Goal: Information Seeking & Learning: Find specific page/section

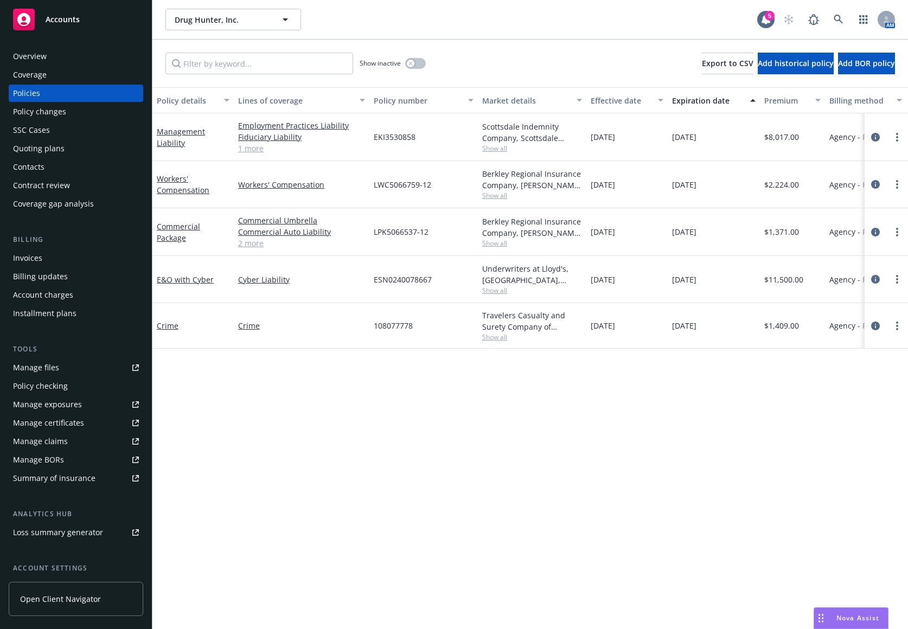
click at [249, 151] on link "1 more" at bounding box center [301, 148] width 127 height 11
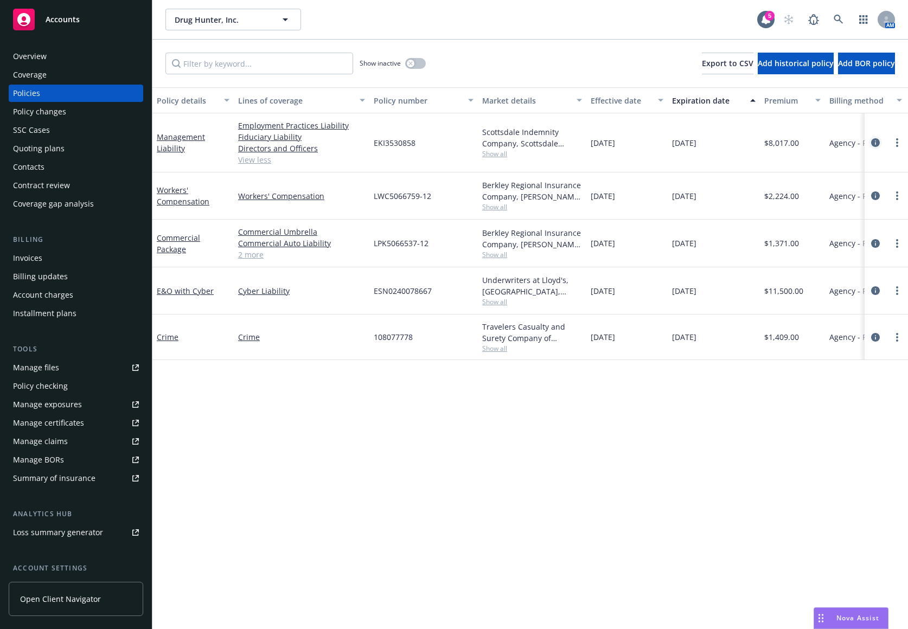
click at [874, 142] on icon "circleInformation" at bounding box center [875, 142] width 9 height 9
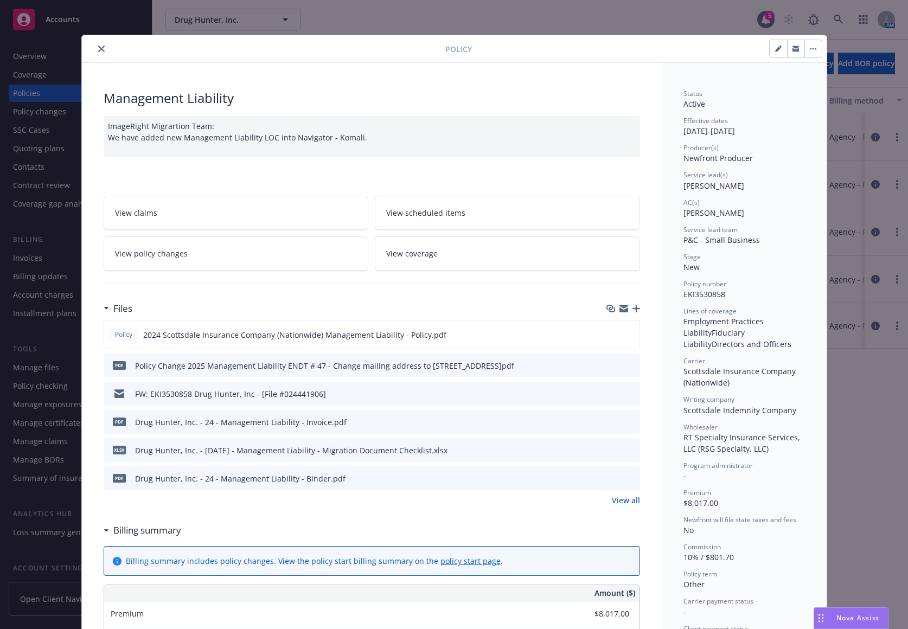
click at [628, 422] on icon "preview file" at bounding box center [630, 422] width 10 height 8
click at [321, 257] on link "View policy changes" at bounding box center [236, 253] width 265 height 34
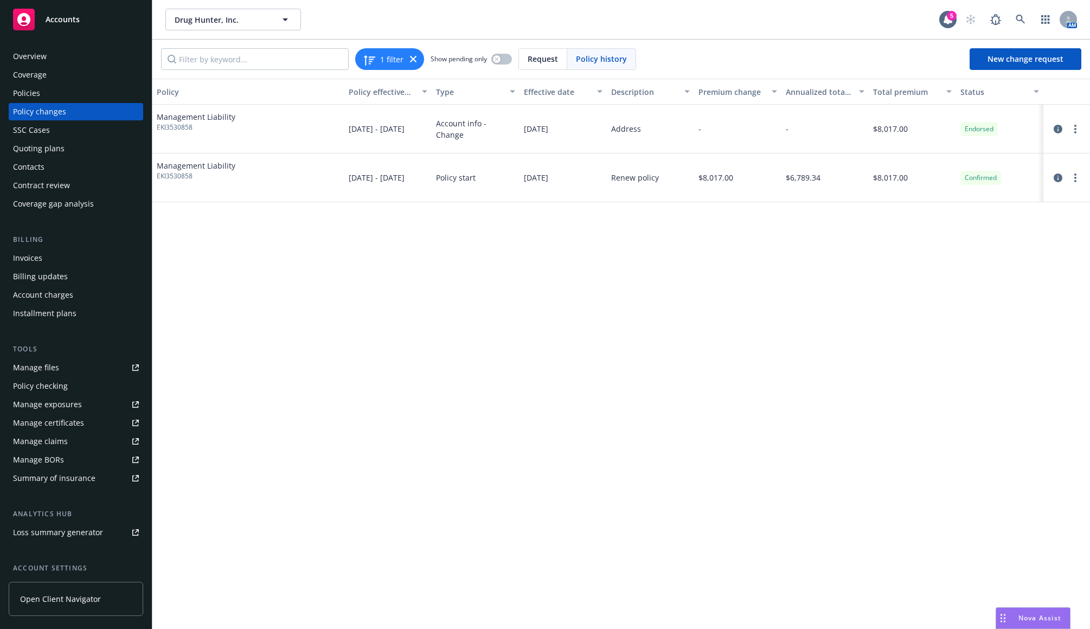
click at [73, 61] on div "Overview" at bounding box center [76, 56] width 126 height 17
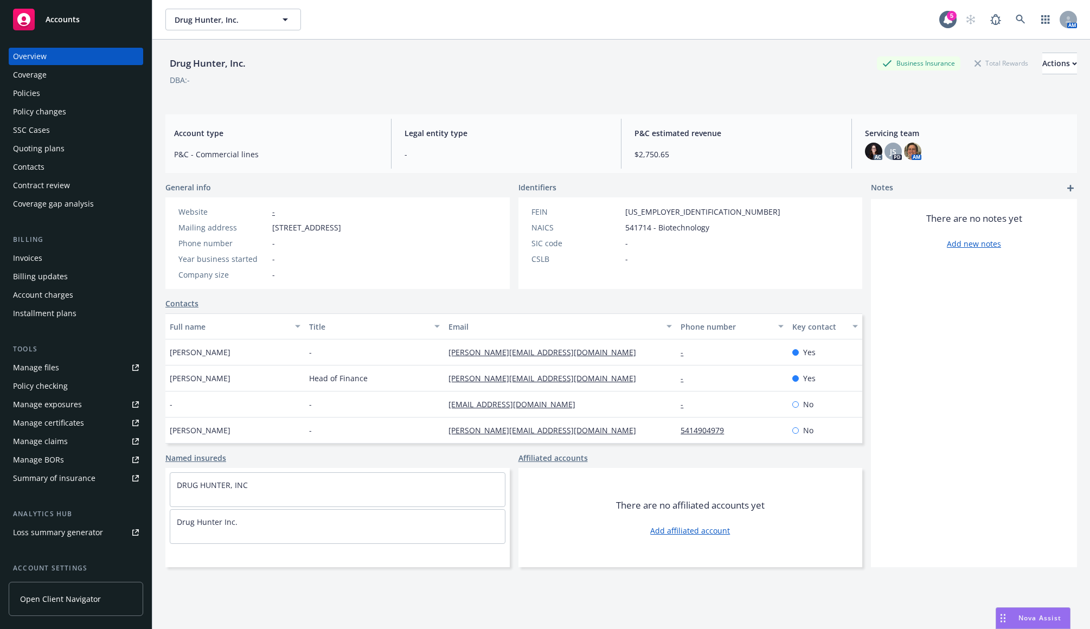
click at [101, 94] on div "Policies" at bounding box center [76, 93] width 126 height 17
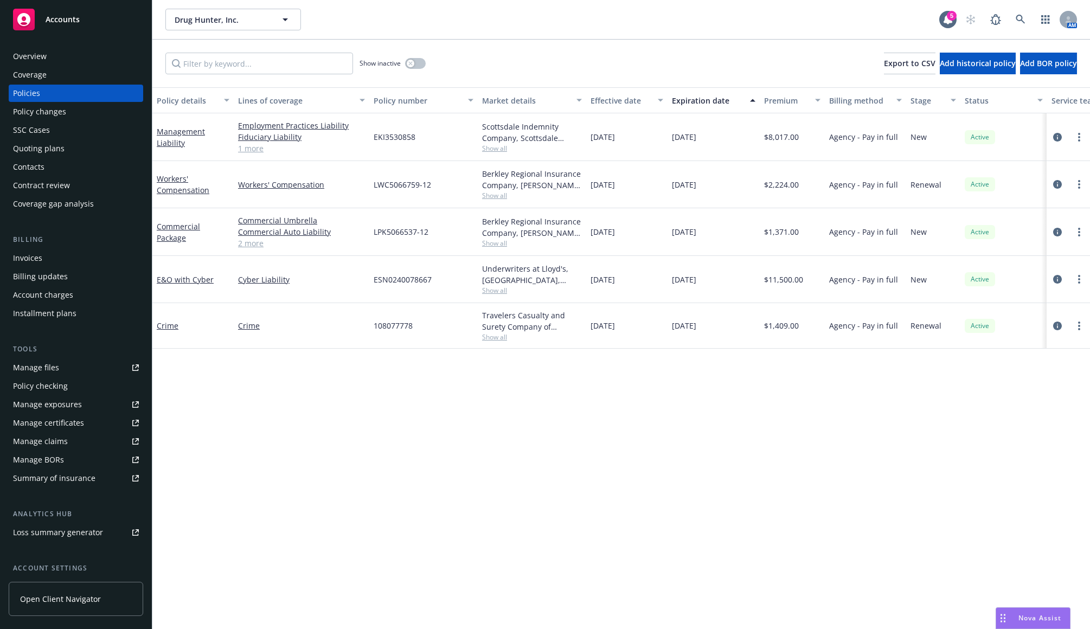
click at [831, 389] on div "Policy details Lines of coverage Policy number Market details Effective date Ex…" at bounding box center [621, 358] width 938 height 542
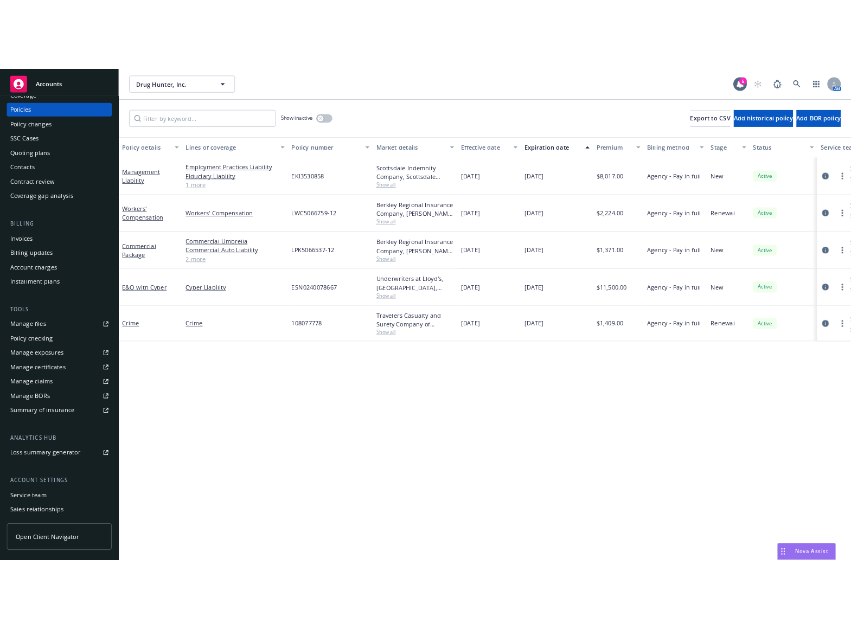
scroll to position [96, 0]
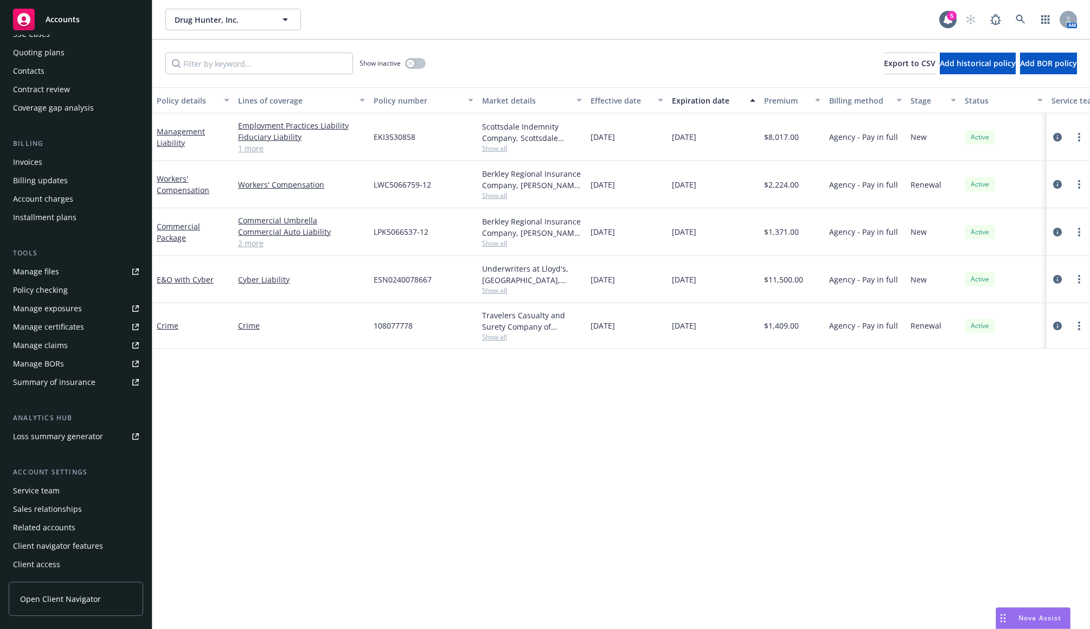
click at [76, 271] on link "Manage files" at bounding box center [76, 271] width 134 height 17
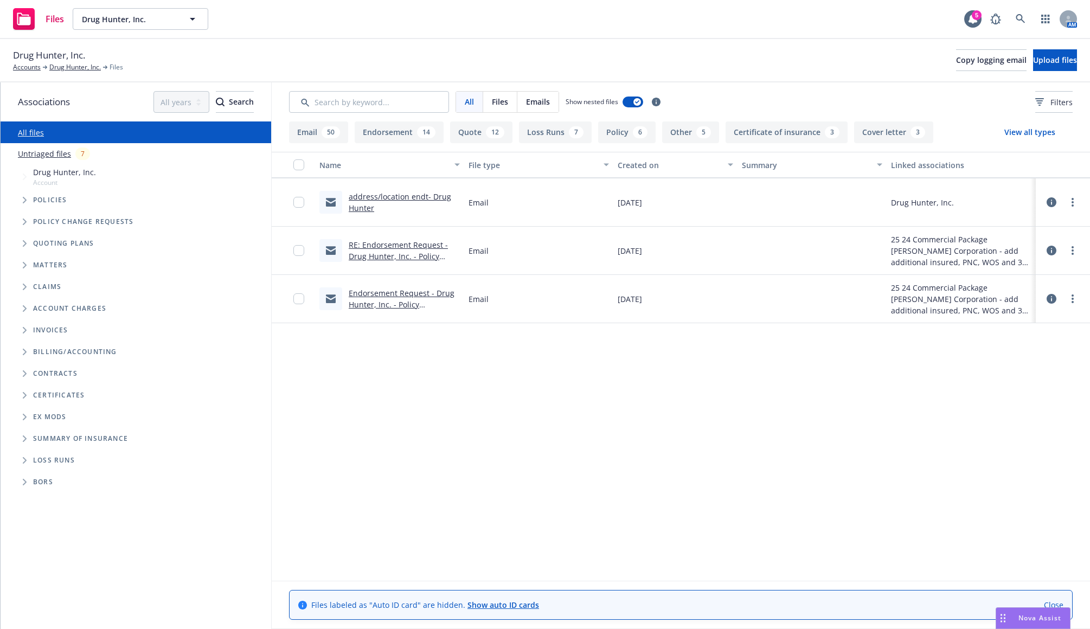
scroll to position [2929, 0]
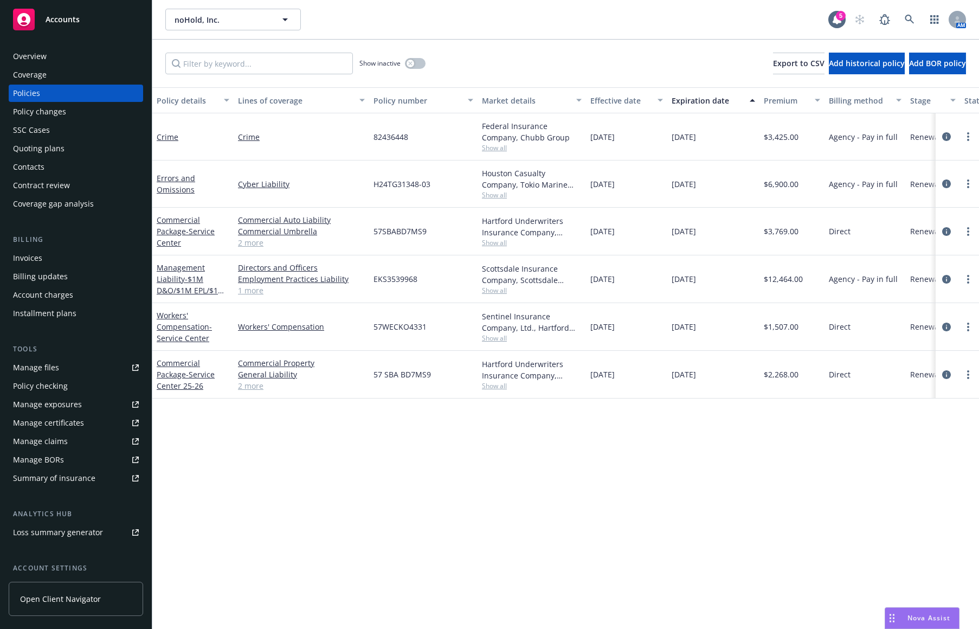
click at [501, 150] on span "Show all" at bounding box center [532, 147] width 100 height 9
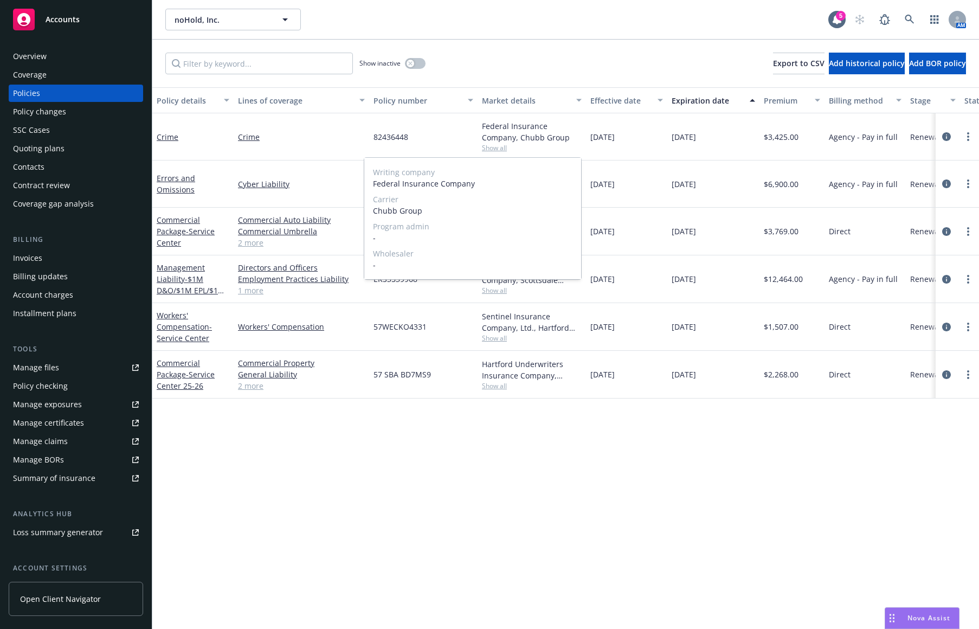
click at [501, 150] on span "Show all" at bounding box center [532, 147] width 100 height 9
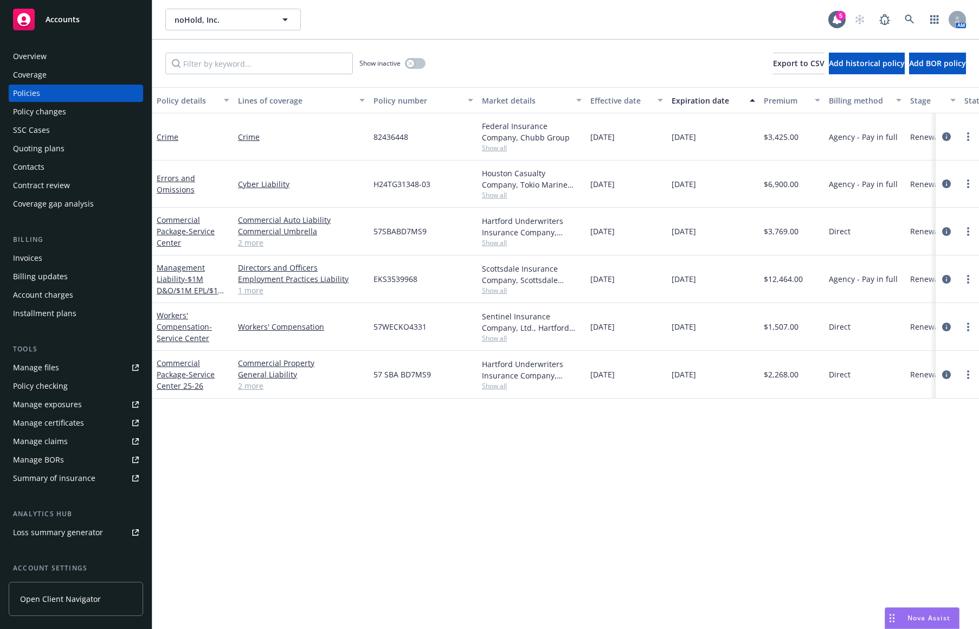
click at [511, 439] on div "Policy details Lines of coverage Policy number Market details Effective date Ex…" at bounding box center [565, 358] width 827 height 542
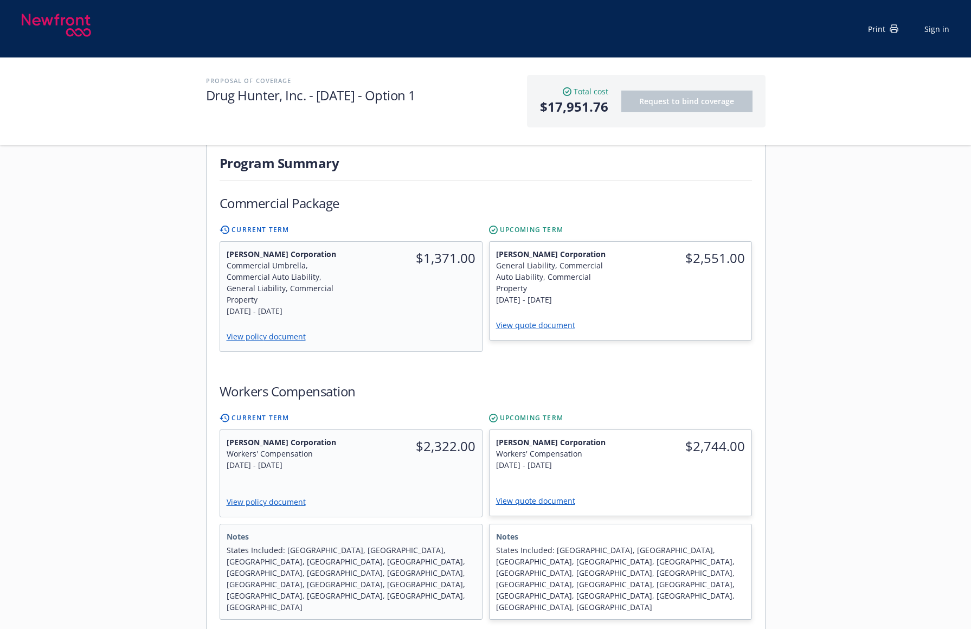
scroll to position [174, 0]
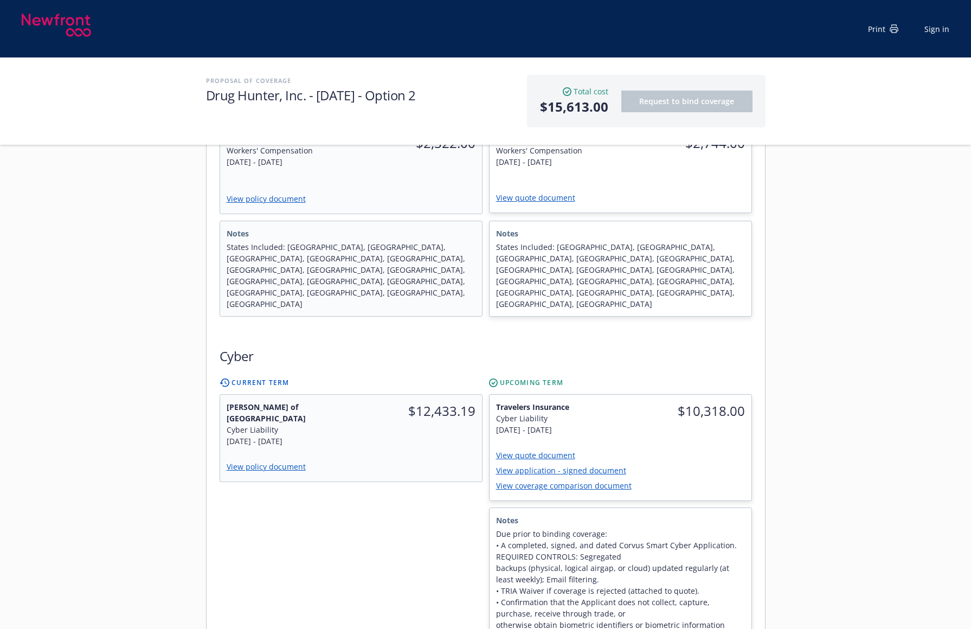
scroll to position [570, 0]
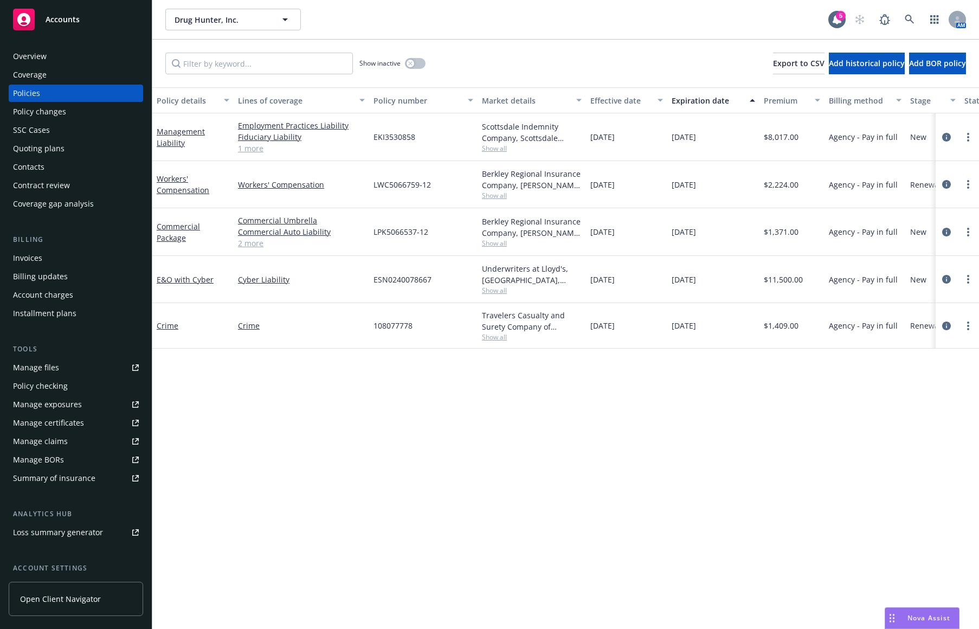
scroll to position [96, 0]
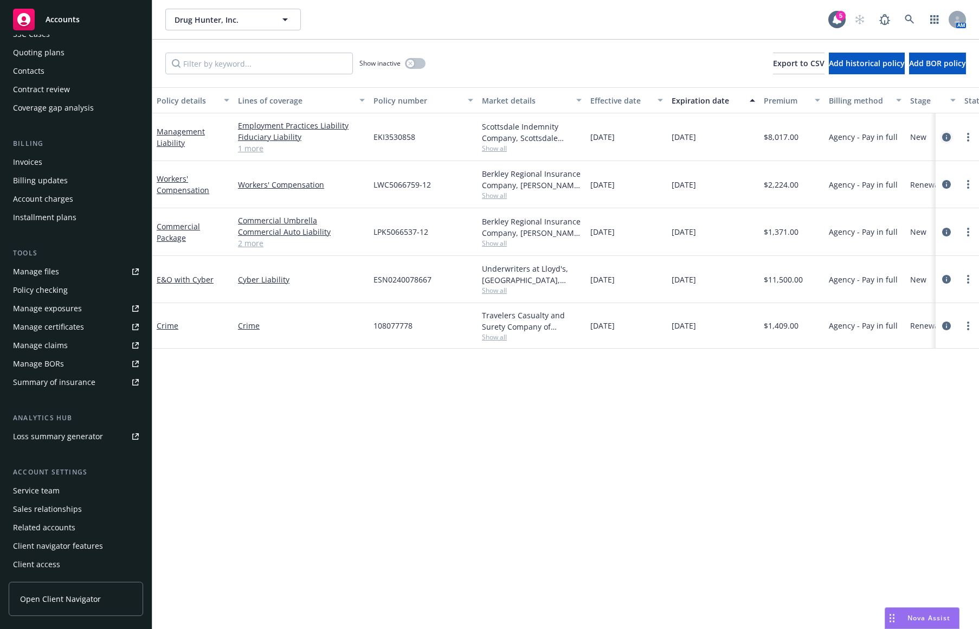
click at [945, 134] on icon "circleInformation" at bounding box center [947, 137] width 9 height 9
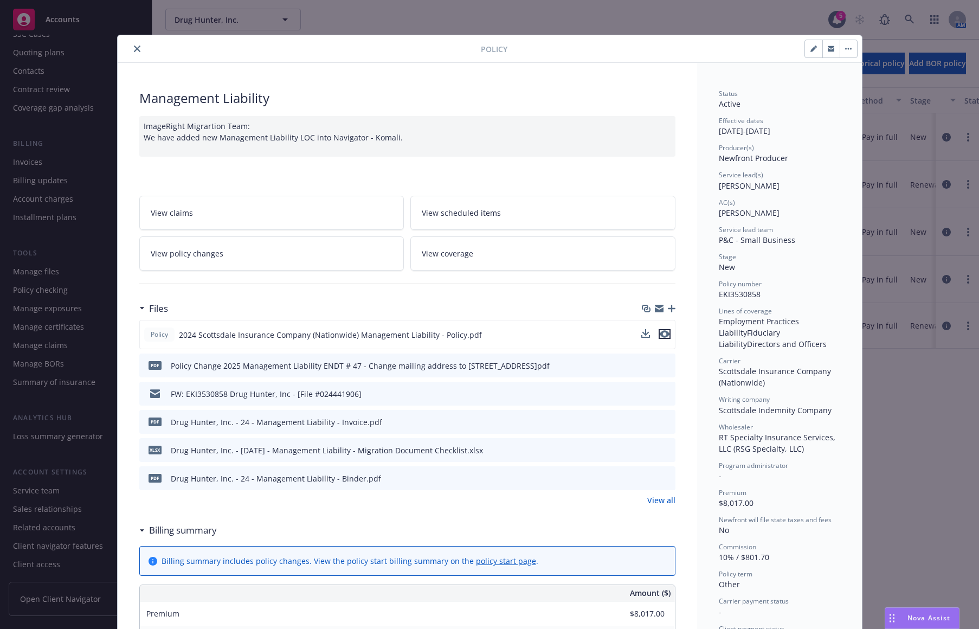
click at [661, 332] on icon "preview file" at bounding box center [665, 334] width 10 height 8
click at [134, 48] on icon "close" at bounding box center [137, 49] width 7 height 7
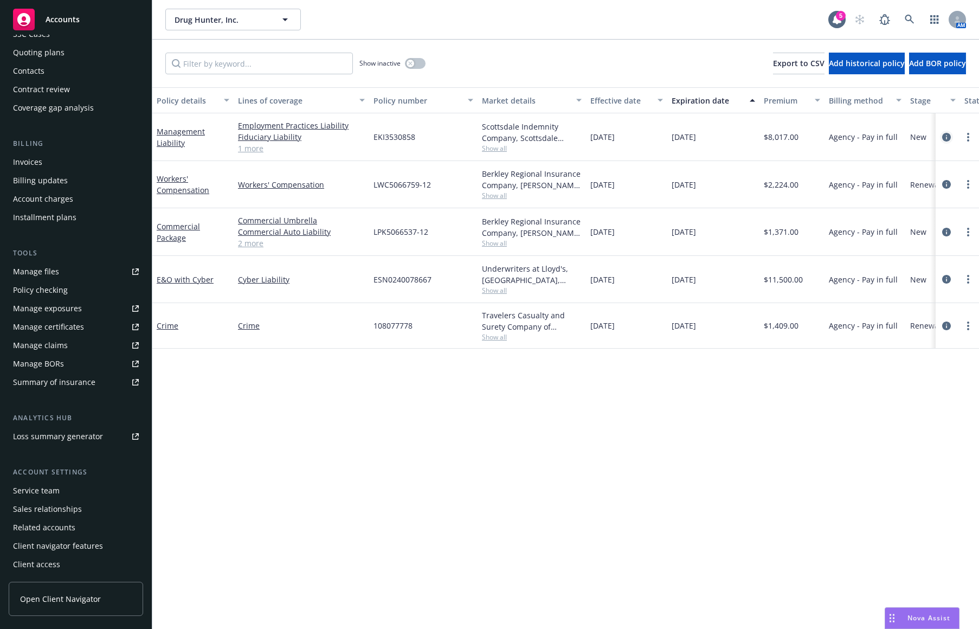
click at [949, 135] on icon "circleInformation" at bounding box center [947, 137] width 9 height 9
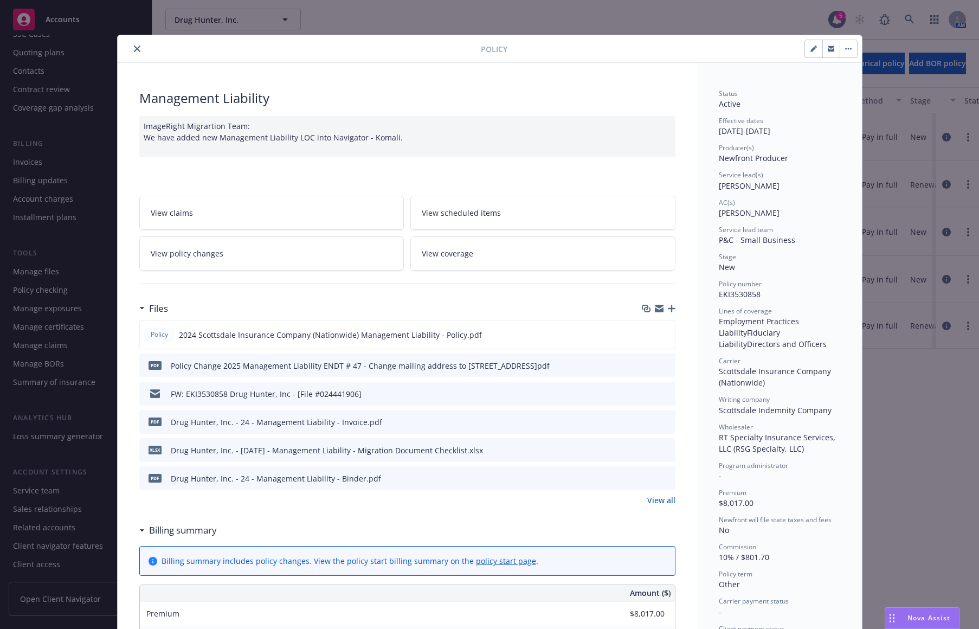
scroll to position [33, 0]
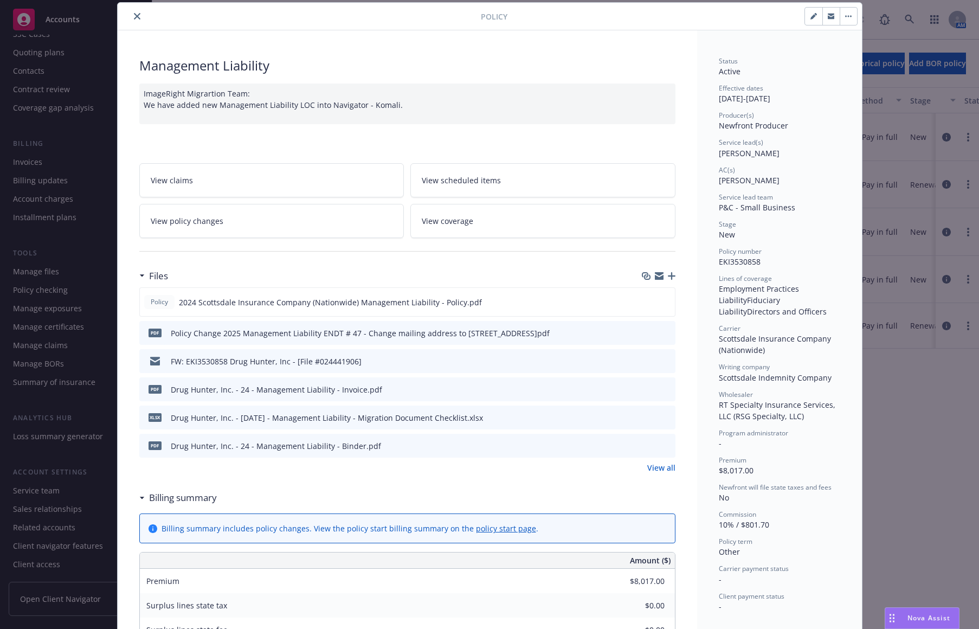
click at [656, 389] on div at bounding box center [657, 389] width 27 height 11
click at [662, 389] on icon "preview file" at bounding box center [666, 389] width 10 height 8
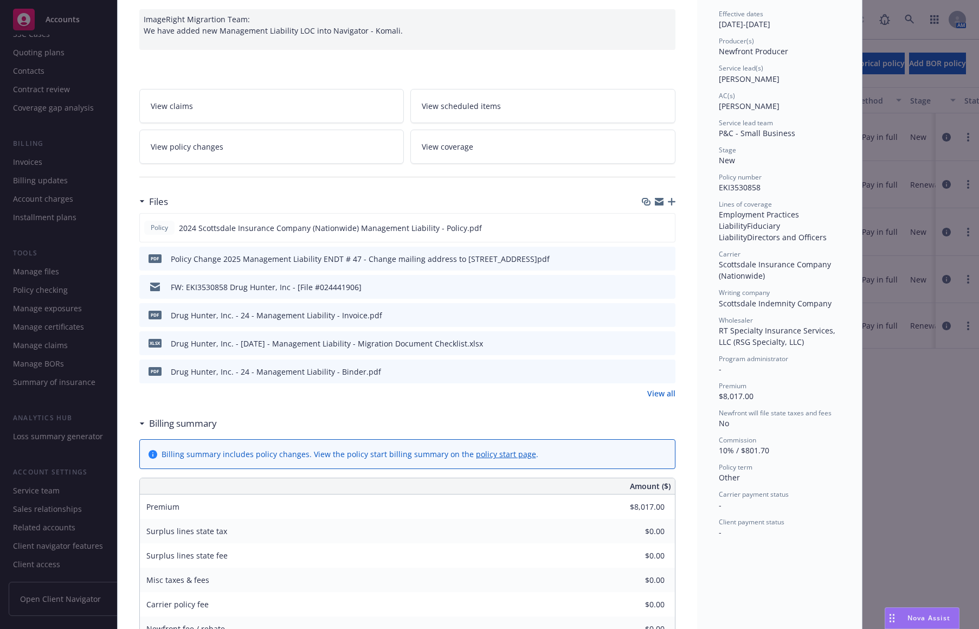
scroll to position [141, 0]
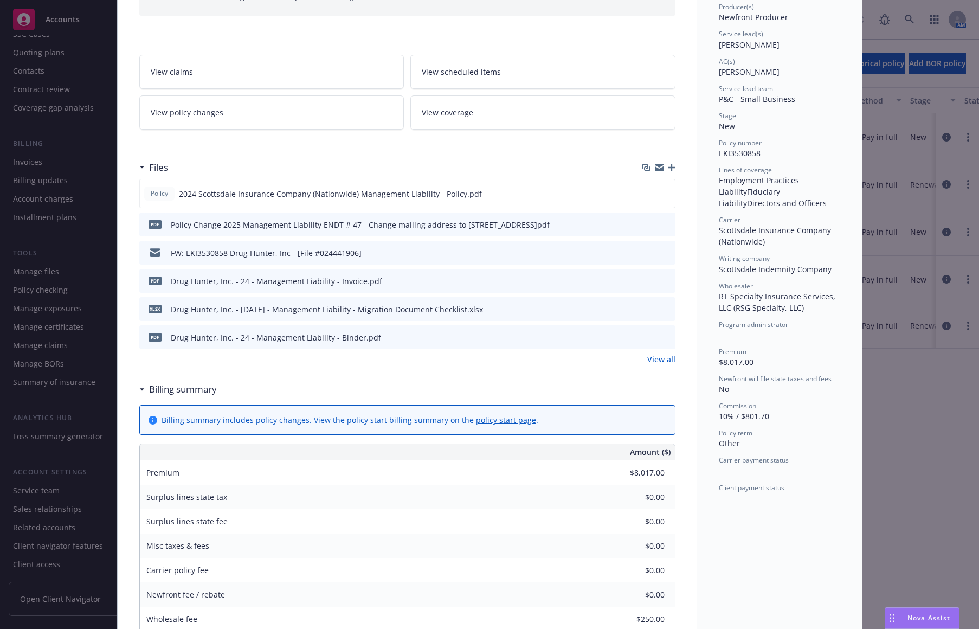
click at [664, 337] on icon "preview file" at bounding box center [666, 337] width 10 height 8
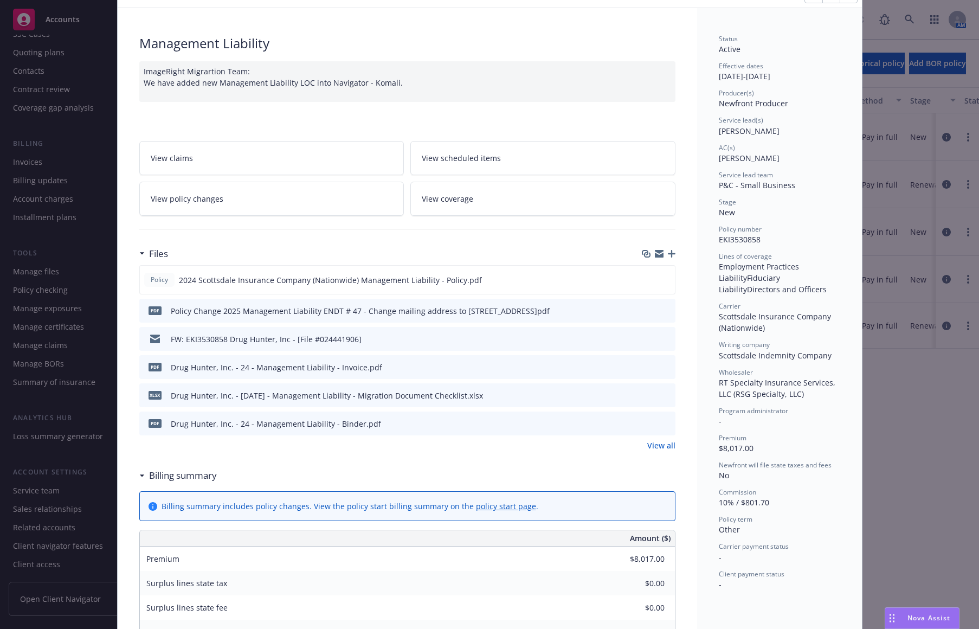
scroll to position [0, 0]
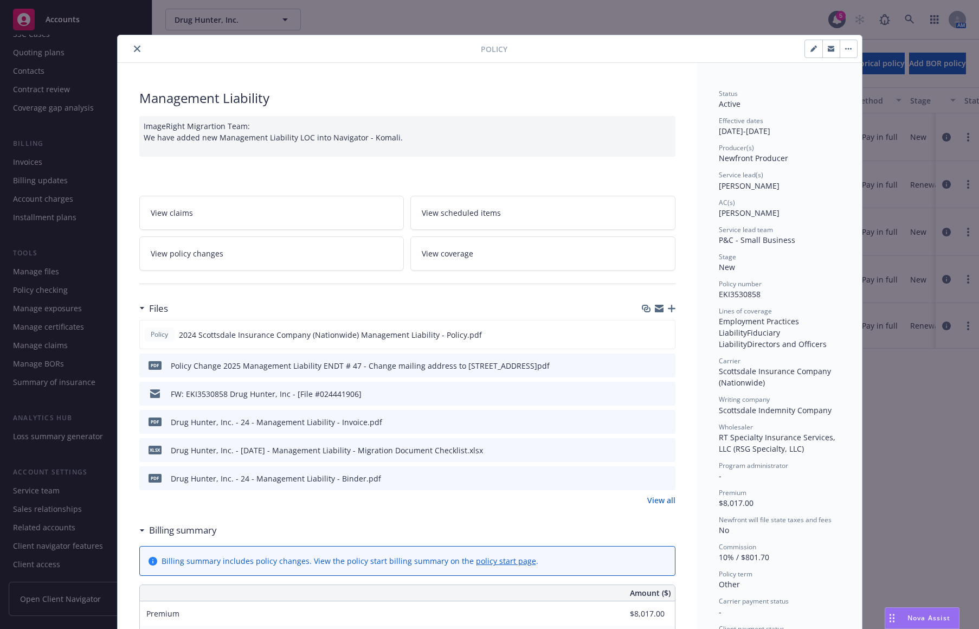
click at [134, 48] on icon "close" at bounding box center [137, 49] width 7 height 7
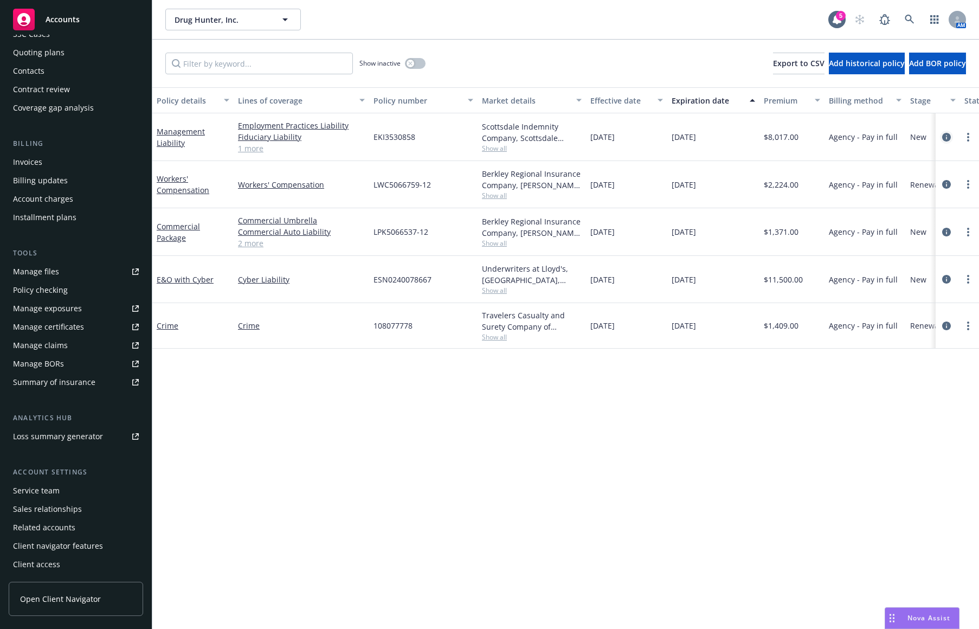
click at [943, 135] on icon "circleInformation" at bounding box center [947, 137] width 9 height 9
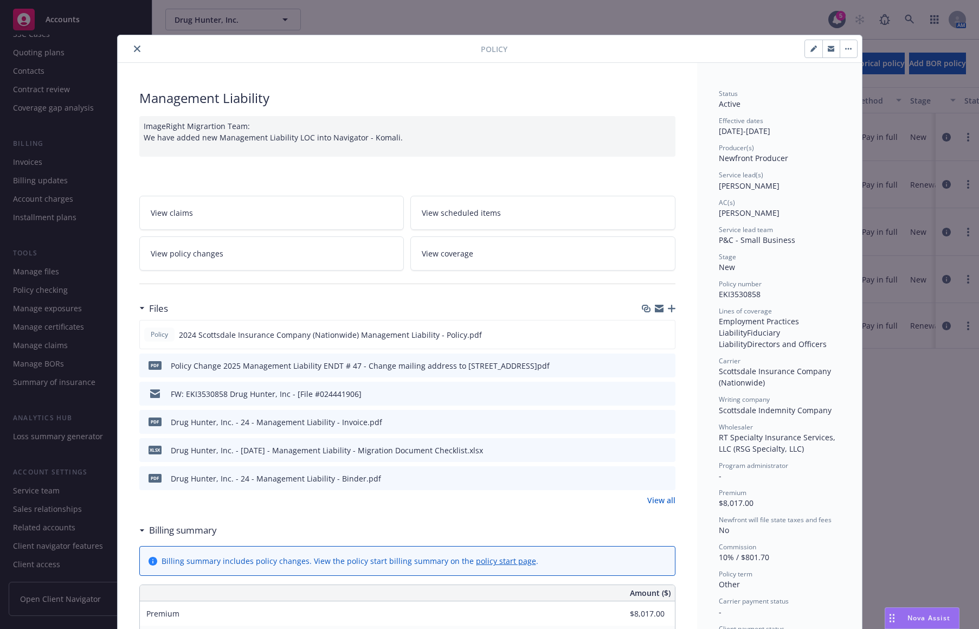
scroll to position [33, 0]
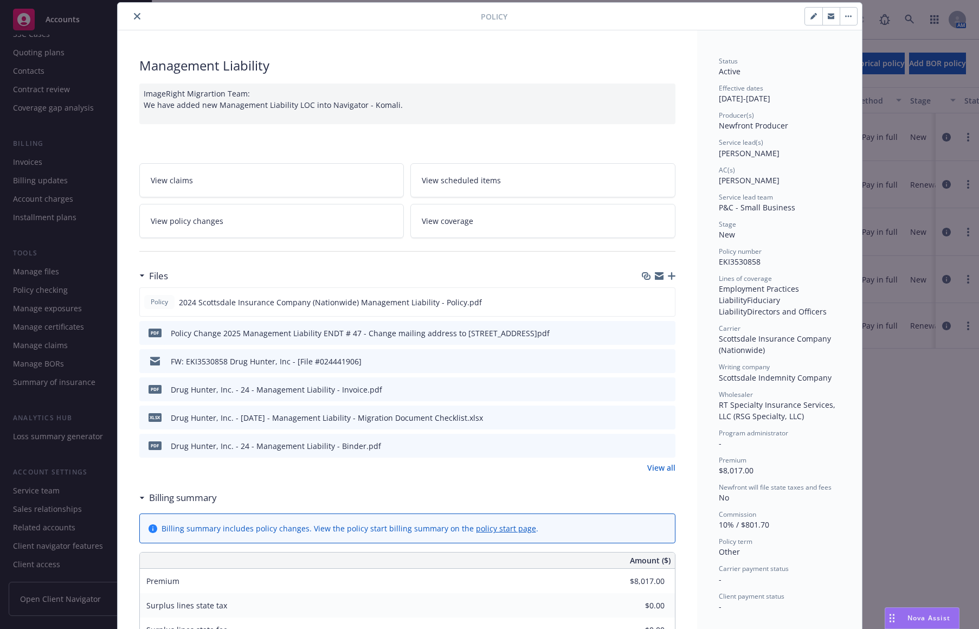
click at [663, 388] on icon "preview file" at bounding box center [666, 389] width 10 height 8
